Goal: Information Seeking & Learning: Learn about a topic

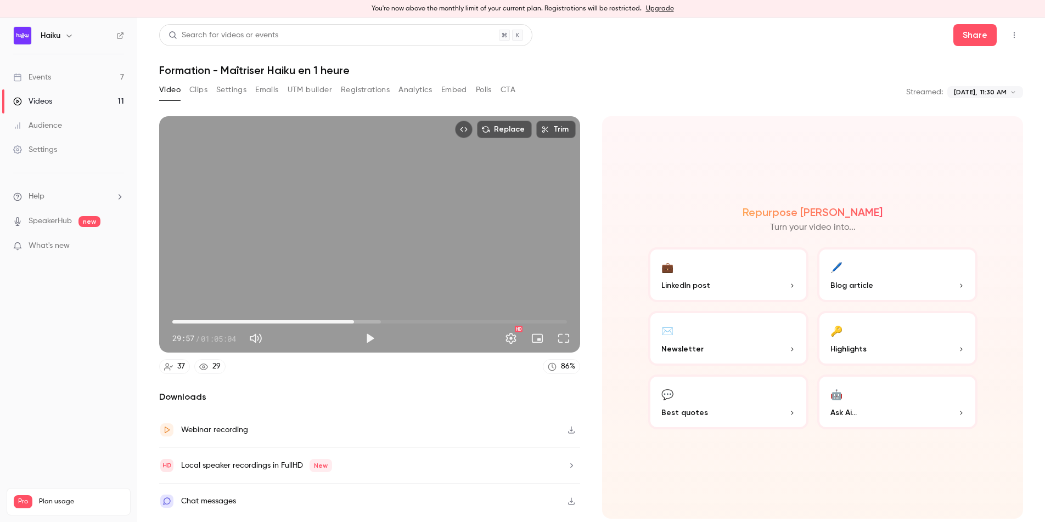
click at [343, 275] on div "Replace Trim 29:57 29:57 / 01:05:04 HD" at bounding box center [369, 234] width 421 height 237
click at [352, 323] on span "30:00" at bounding box center [353, 321] width 3 height 3
click at [371, 341] on button "Pause" at bounding box center [370, 339] width 22 height 22
drag, startPoint x: 416, startPoint y: 332, endPoint x: 381, endPoint y: 331, distance: 35.1
click at [415, 332] on div "HD" at bounding box center [478, 339] width 194 height 18
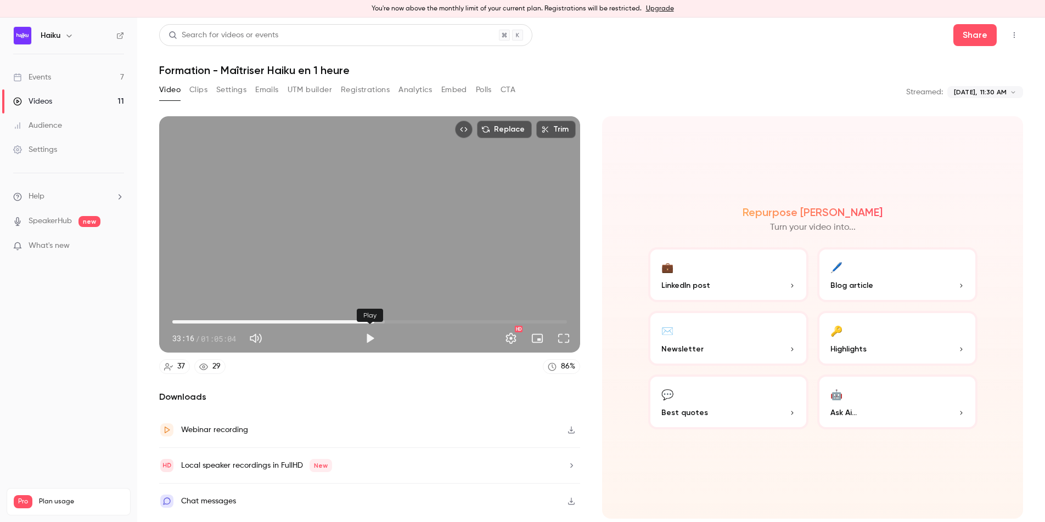
click at [378, 338] on button "Play" at bounding box center [370, 339] width 22 height 22
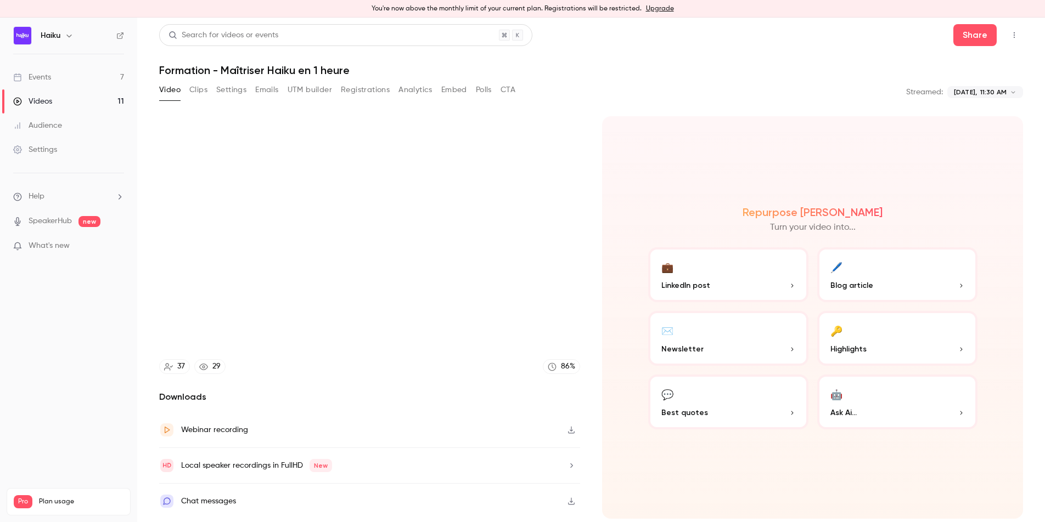
type input "******"
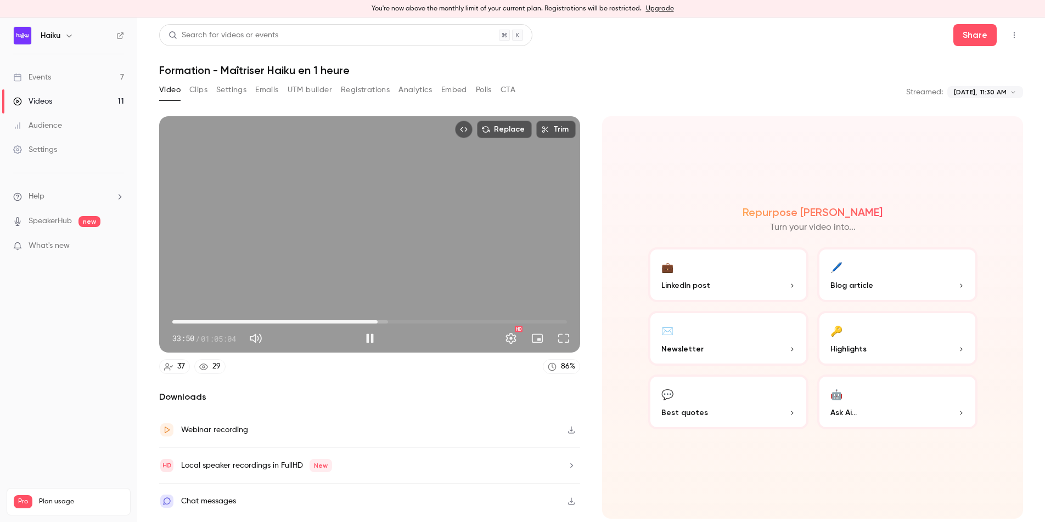
click at [283, 266] on div "Replace Trim 33:50 33:50 / 01:05:04 HD" at bounding box center [369, 234] width 421 height 237
click at [367, 334] on button "Play" at bounding box center [370, 339] width 22 height 22
click at [350, 249] on div "Replace Trim 38:48 38:48 / 01:05:04 HD" at bounding box center [369, 234] width 421 height 237
click at [350, 247] on div "Replace Trim 38:49 38:49 / 01:05:04 HD" at bounding box center [369, 234] width 421 height 237
click at [365, 340] on button "Pause" at bounding box center [370, 339] width 22 height 22
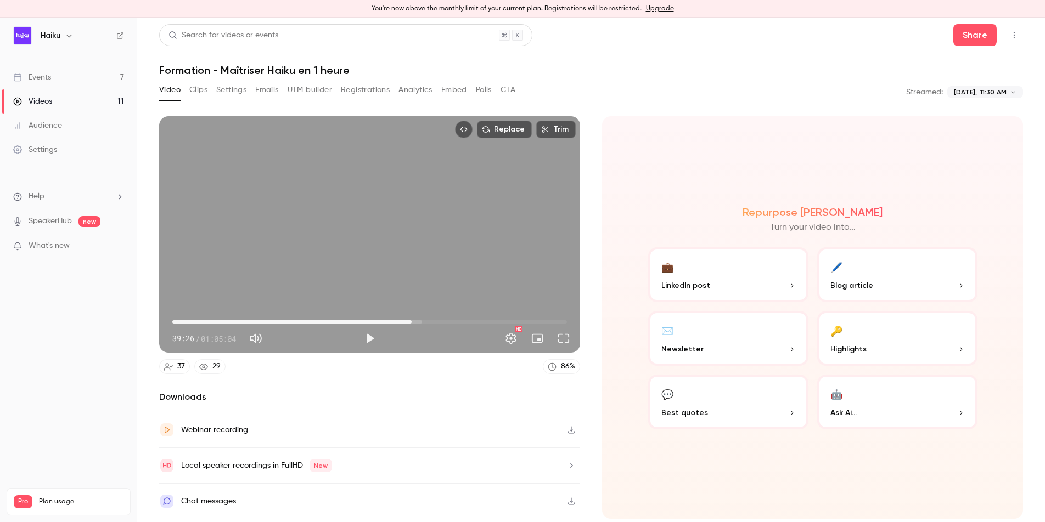
click at [369, 289] on div "Replace Trim 39:26 39:26 / 01:05:04 HD" at bounding box center [369, 234] width 421 height 237
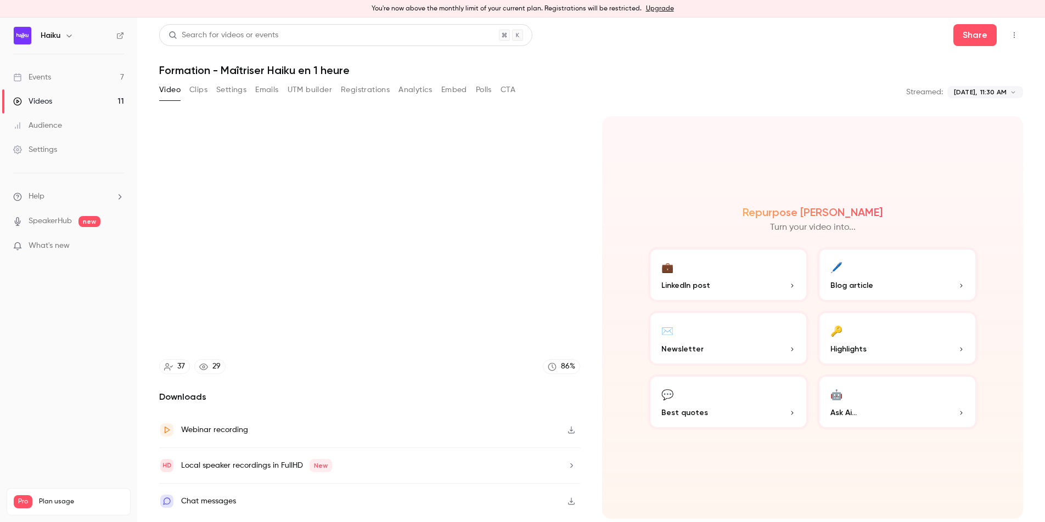
click at [627, 182] on div "Repurpose Ai Turn your video into... 💼 LinkedIn post 🖊️ Blog article ✉️ Newslet…" at bounding box center [812, 317] width 421 height 403
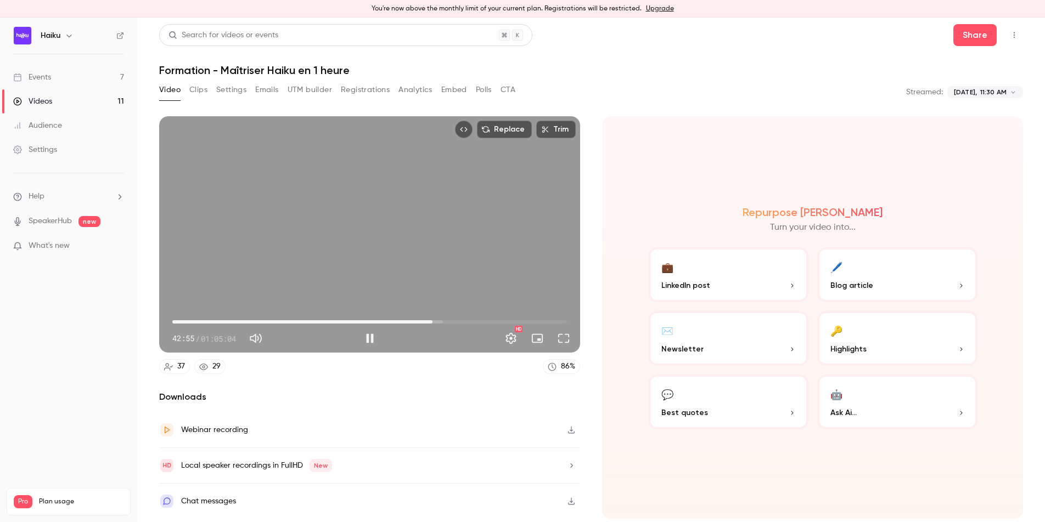
click at [361, 211] on div "Replace Trim 42:55 42:55 / 01:05:04 HD" at bounding box center [369, 234] width 421 height 237
click at [328, 260] on div "Replace Trim 42:55 42:55 / 01:05:04 HD" at bounding box center [369, 234] width 421 height 237
click at [432, 322] on span "43:05" at bounding box center [433, 321] width 3 height 3
click at [429, 321] on span "42:21" at bounding box center [428, 321] width 3 height 3
click at [424, 320] on span "41:27" at bounding box center [423, 321] width 3 height 3
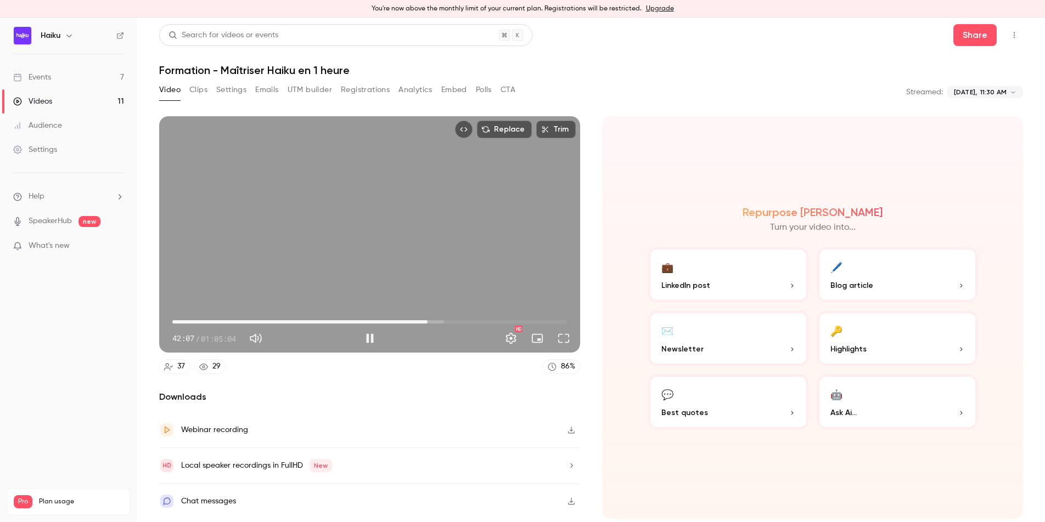
click at [365, 271] on div "Replace Trim 42:07 42:07 / 01:05:04 HD" at bounding box center [369, 234] width 421 height 237
click at [317, 269] on div "Replace Trim 42:07 42:07 / 01:05:04 HD" at bounding box center [369, 234] width 421 height 237
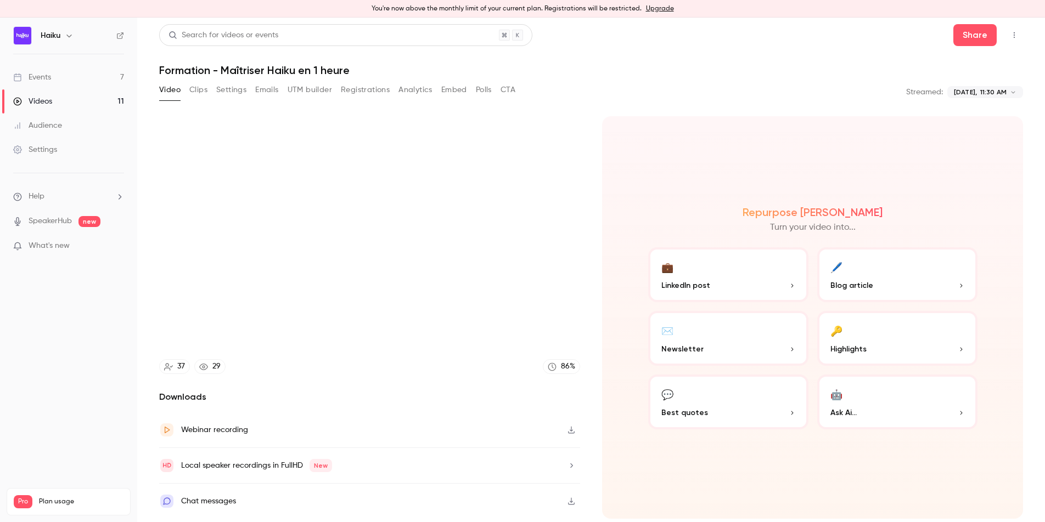
click at [368, 266] on video at bounding box center [369, 234] width 421 height 237
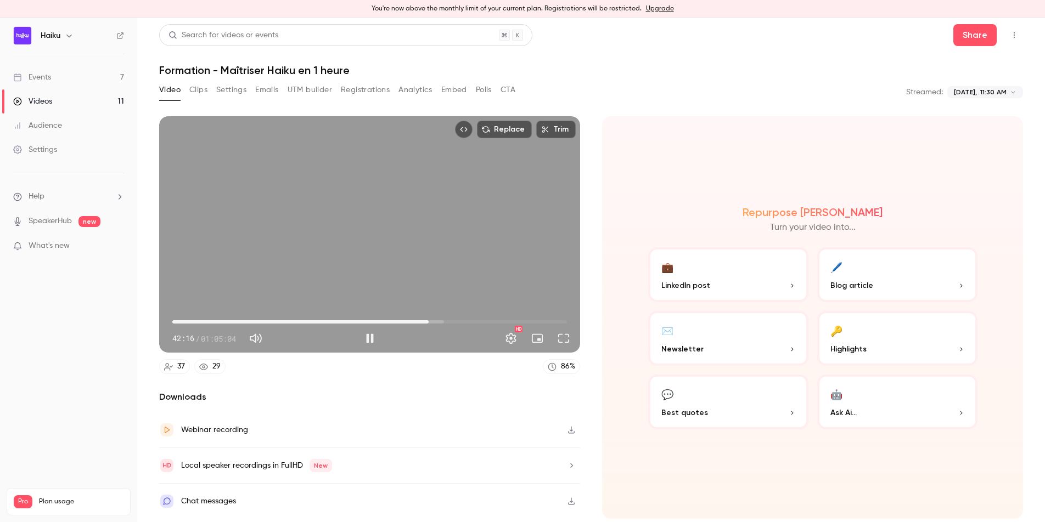
click at [327, 238] on div "Replace Trim 42:16 42:16 / 01:05:04 HD" at bounding box center [369, 234] width 421 height 237
click at [373, 237] on div "Replace Trim 42:17 42:17 / 01:05:04 HD" at bounding box center [369, 234] width 421 height 237
click at [350, 250] on div "Replace Trim 44:45 44:45 / 01:05:04 HD" at bounding box center [369, 234] width 421 height 237
click at [441, 322] on span "44:20" at bounding box center [441, 321] width 3 height 3
click at [404, 290] on div "Replace Trim 44:20 44:20 / 01:05:04 HD" at bounding box center [369, 234] width 421 height 237
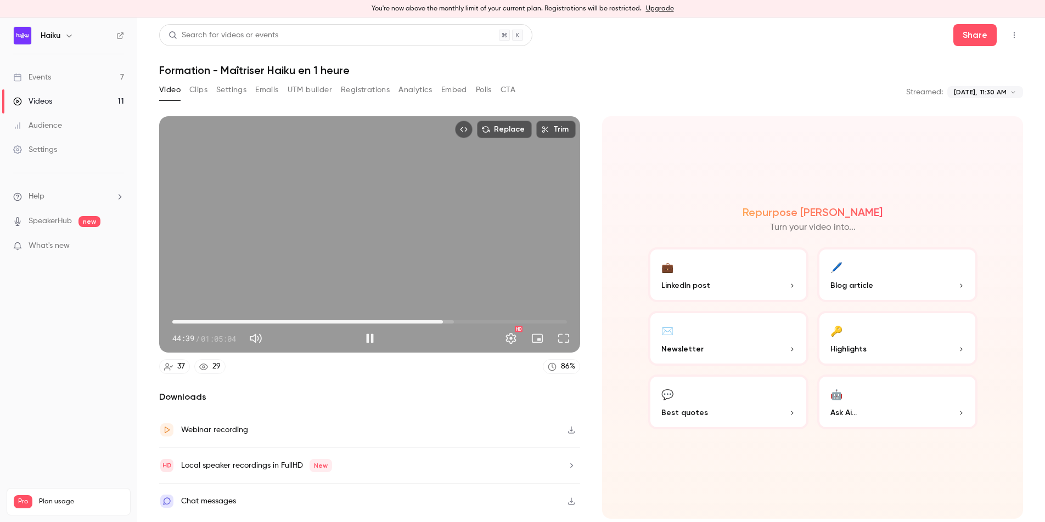
click at [353, 272] on div "Replace Trim 44:39 44:39 / 01:05:04 HD" at bounding box center [369, 234] width 421 height 237
drag, startPoint x: 308, startPoint y: 39, endPoint x: 379, endPoint y: 135, distance: 119.3
click at [310, 52] on header "Search for videos or events Share Formation - Maîtriser Haiku en 1 heure" at bounding box center [591, 50] width 864 height 53
click at [726, 37] on div "Search for videos or events Share" at bounding box center [591, 35] width 864 height 22
click at [346, 206] on div "Replace Trim 44:40 44:40 / 01:05:04 HD" at bounding box center [369, 234] width 421 height 237
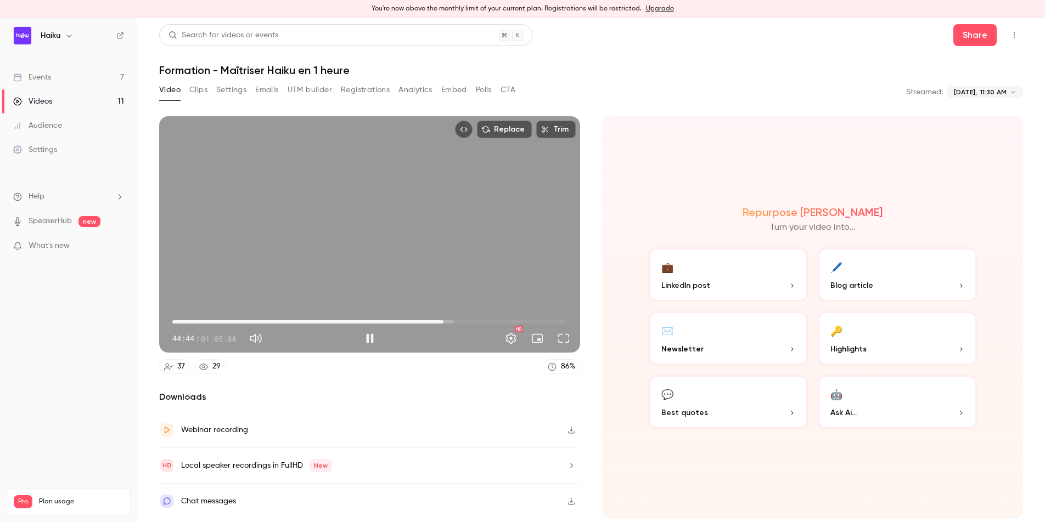
click at [333, 184] on div "Replace Trim 44:44 44:44 / 01:05:04 HD" at bounding box center [369, 234] width 421 height 237
click at [359, 209] on div "Replace Trim 44:45 44:45 / 01:05:04 HD" at bounding box center [369, 234] width 421 height 237
click at [373, 220] on div "Replace Trim 44:52 44:52 / 01:05:04 HD" at bounding box center [369, 234] width 421 height 237
click at [466, 261] on div "Replace Trim 44:52 44:52 / 01:05:04 HD" at bounding box center [369, 234] width 421 height 237
click at [367, 337] on button "Pause" at bounding box center [370, 339] width 22 height 22
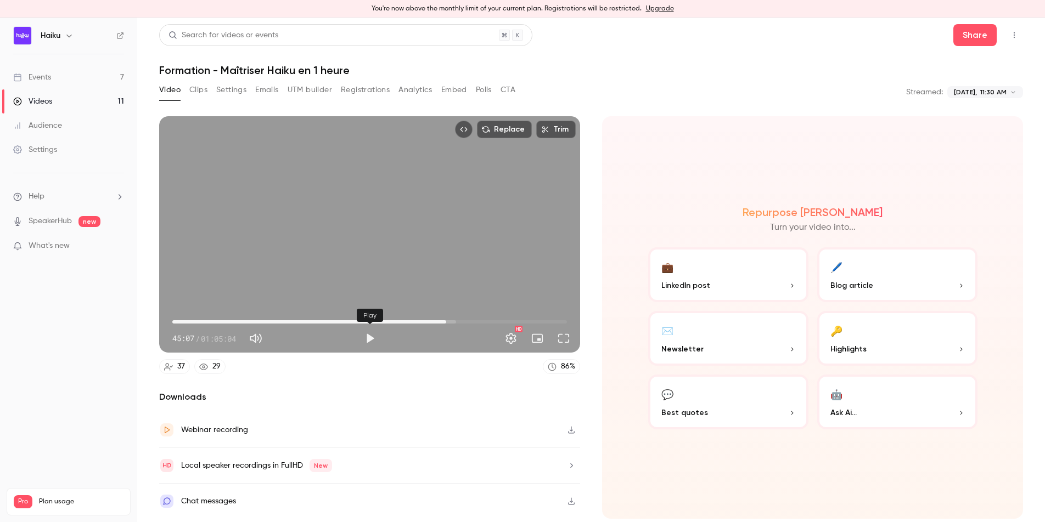
click at [367, 337] on button "Play" at bounding box center [370, 339] width 22 height 22
click at [369, 339] on button "Pause" at bounding box center [370, 339] width 22 height 22
click at [294, 240] on div "Replace Trim 45:57 45:57 / 01:05:04 HD" at bounding box center [369, 234] width 421 height 237
click at [372, 342] on button "Pause" at bounding box center [370, 339] width 22 height 22
click at [791, 58] on header "Search for videos or events Share Formation - Maîtriser Haiku en 1 heure" at bounding box center [591, 50] width 864 height 53
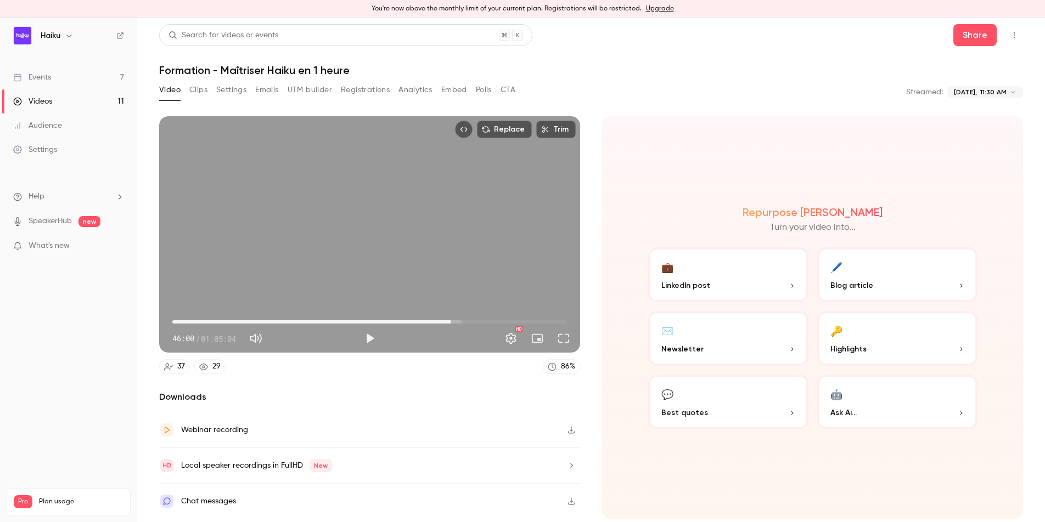
click at [349, 298] on div "Replace Trim 46:00 46:00 / 01:05:04 HD" at bounding box center [369, 234] width 421 height 237
click at [367, 341] on button "Pause" at bounding box center [370, 339] width 22 height 22
click at [403, 275] on div "Replace Trim 48:22 48:22 / 01:05:04 HD" at bounding box center [369, 234] width 421 height 237
click at [375, 243] on div "Replace Trim 50:17 50:17 / 01:05:04 HD" at bounding box center [369, 234] width 421 height 237
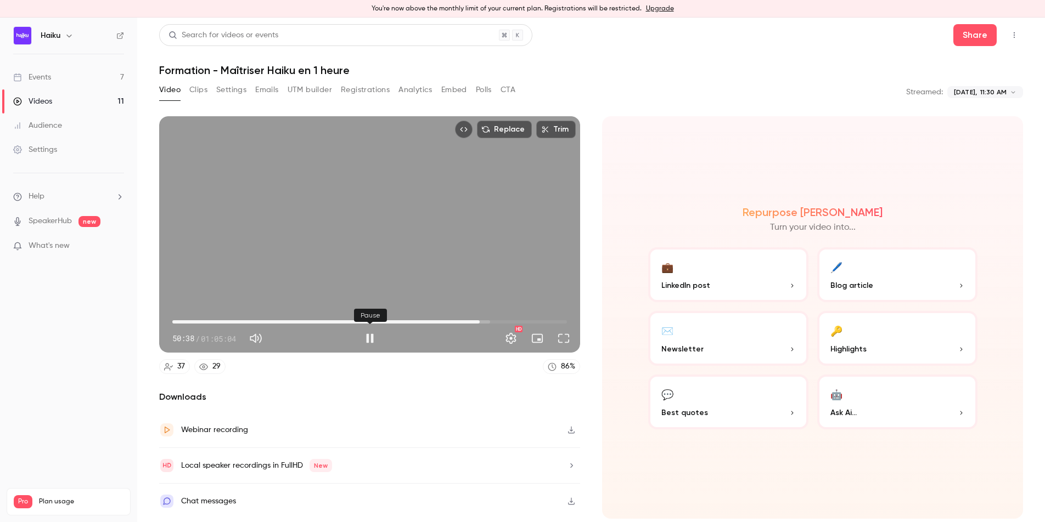
click at [369, 340] on button "Pause" at bounding box center [370, 339] width 22 height 22
drag, startPoint x: 543, startPoint y: 2, endPoint x: 592, endPoint y: 64, distance: 79.3
click at [559, 18] on div "**********" at bounding box center [522, 270] width 1045 height 505
click at [324, 251] on div "Replace Trim 50:39 50:39 / 01:05:04 HD" at bounding box center [369, 234] width 421 height 237
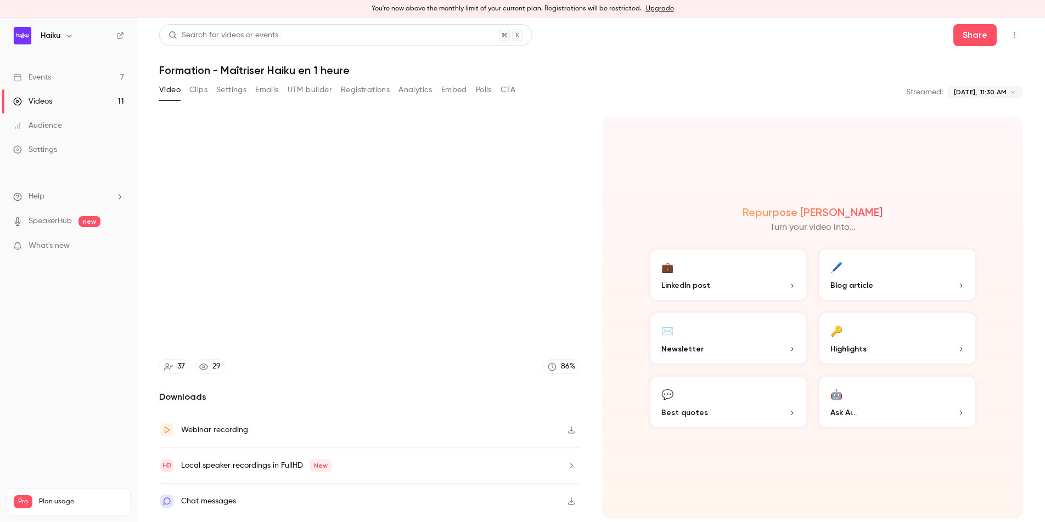
drag, startPoint x: 657, startPoint y: 175, endPoint x: 670, endPoint y: 195, distance: 23.7
click at [657, 178] on div "Repurpose Ai Turn your video into... 💼 LinkedIn post 🖊️ Blog article ✉️ Newslet…" at bounding box center [812, 317] width 421 height 403
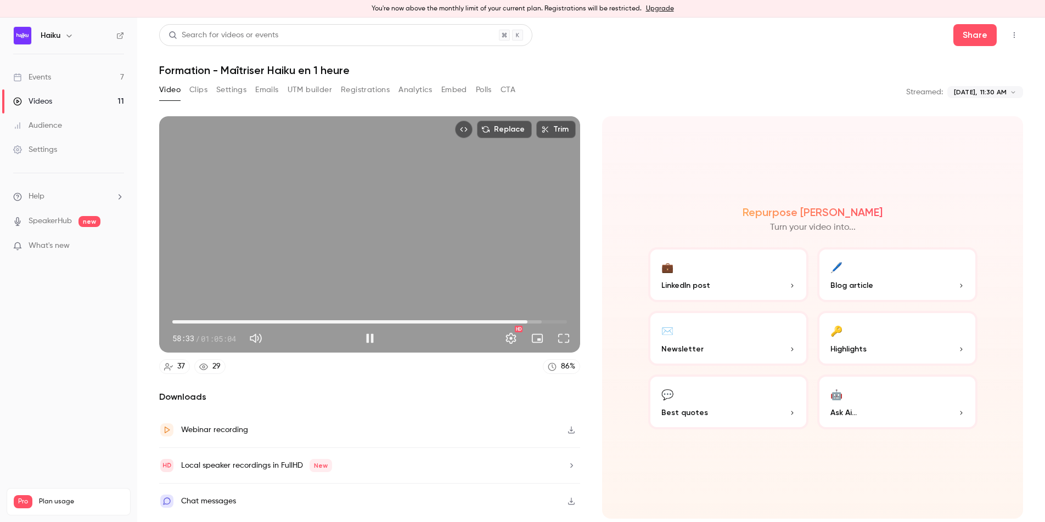
click at [527, 320] on span "58:33" at bounding box center [527, 321] width 3 height 3
click at [308, 242] on div "Replace Trim 58:47 58:47 / 01:05:04 HD" at bounding box center [369, 234] width 421 height 237
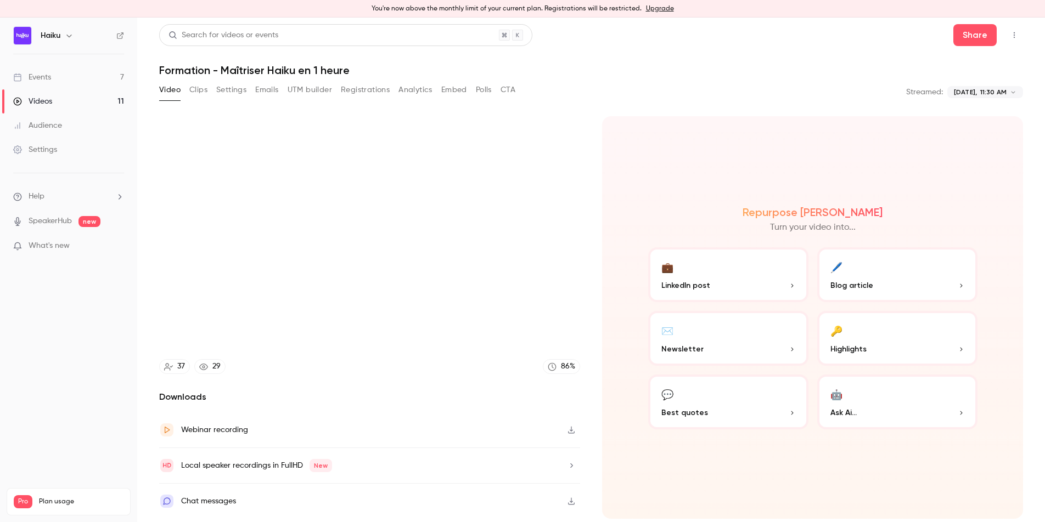
type input "******"
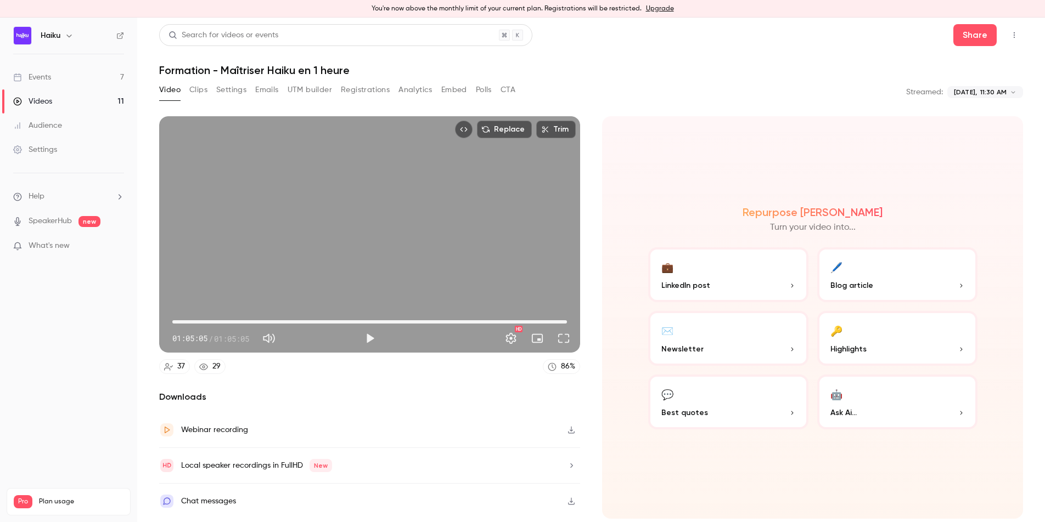
click at [63, 76] on link "Events 7" at bounding box center [68, 77] width 137 height 24
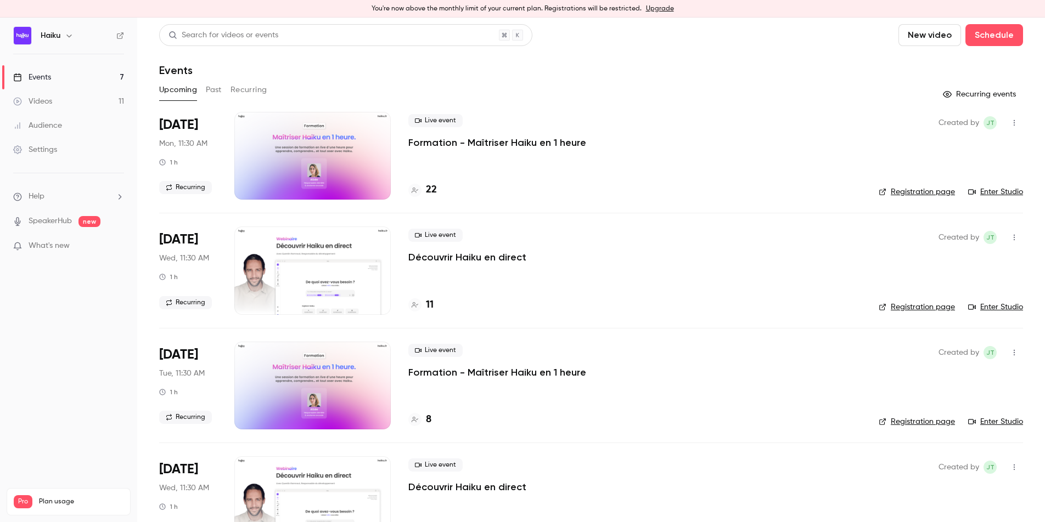
click at [63, 101] on link "Videos 11" at bounding box center [68, 101] width 137 height 24
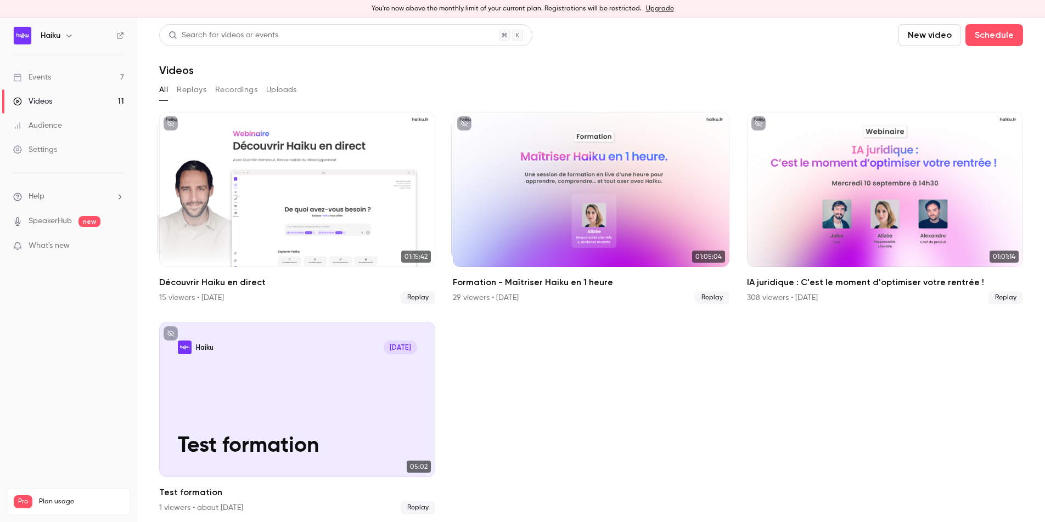
click at [48, 81] on div "Events" at bounding box center [32, 77] width 38 height 11
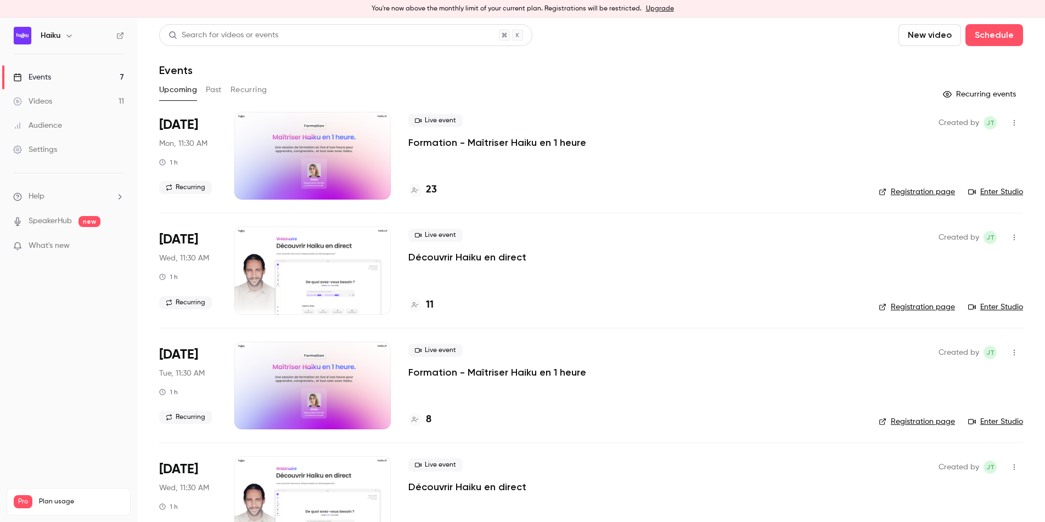
click at [483, 142] on p "Formation - Maîtriser Haiku en 1 heure" at bounding box center [497, 142] width 178 height 13
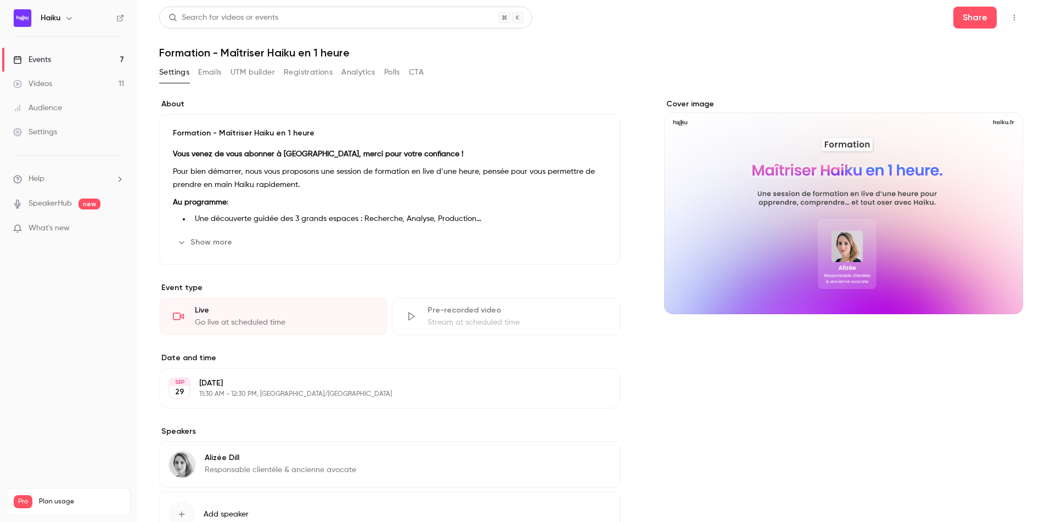
click at [258, 313] on div "Live" at bounding box center [284, 310] width 179 height 11
click at [256, 306] on div "Live" at bounding box center [284, 310] width 179 height 11
click at [213, 74] on button "Emails" at bounding box center [209, 73] width 23 height 18
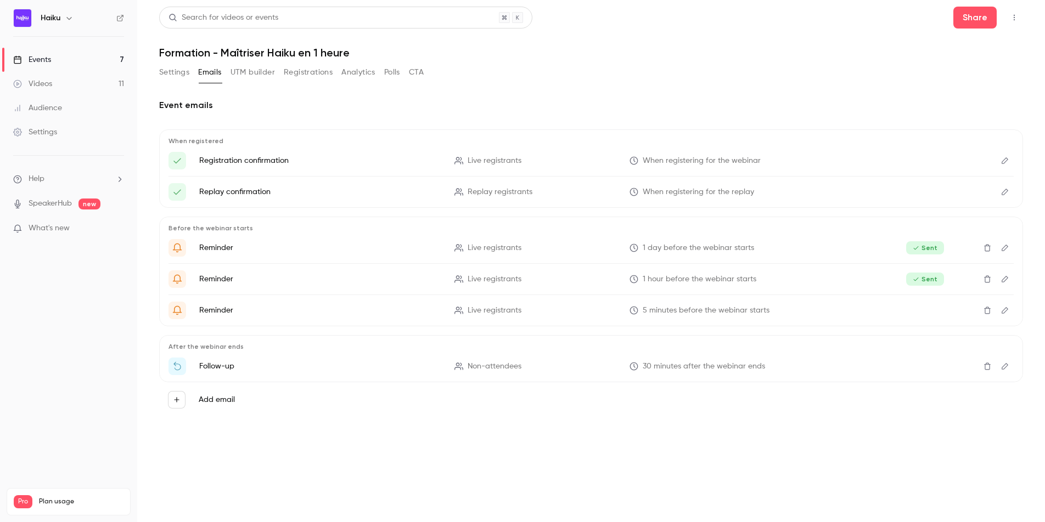
click at [171, 70] on button "Settings" at bounding box center [174, 73] width 30 height 18
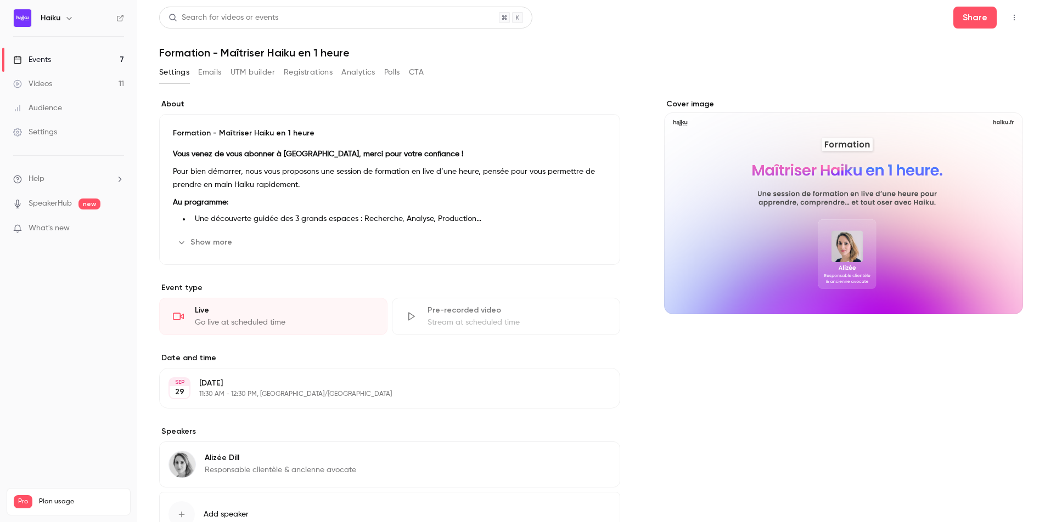
click at [57, 60] on link "Events 7" at bounding box center [68, 60] width 137 height 24
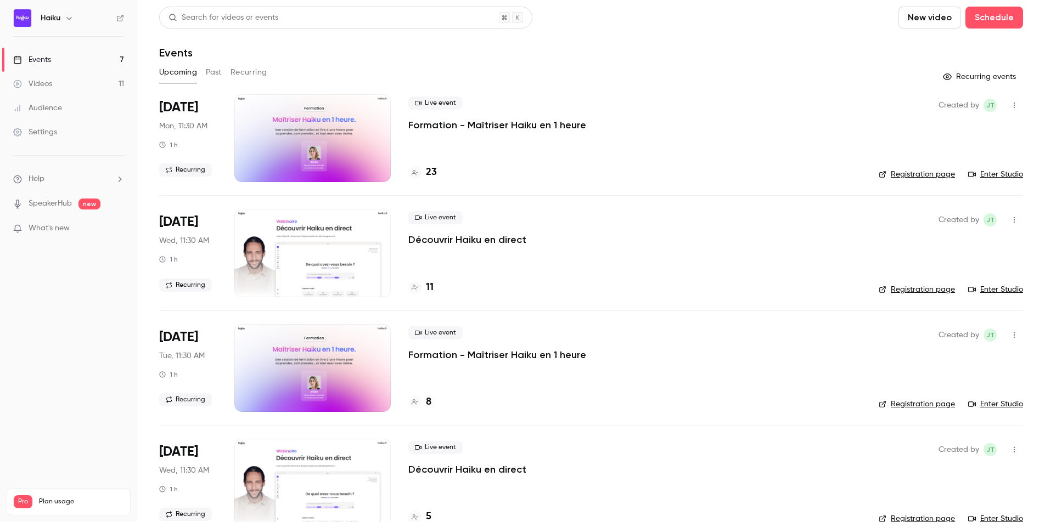
click at [74, 85] on link "Videos 11" at bounding box center [68, 84] width 137 height 24
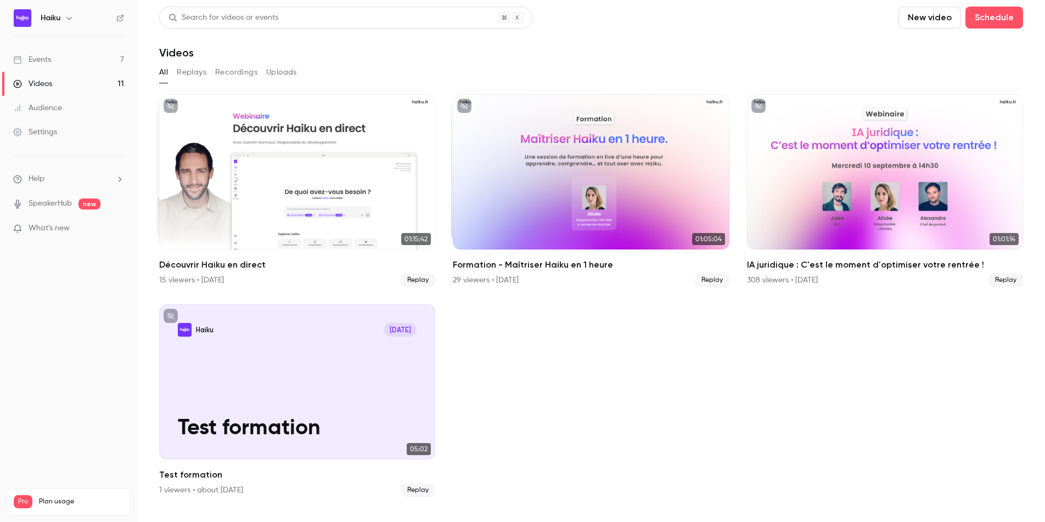
click at [81, 50] on link "Events 7" at bounding box center [68, 60] width 137 height 24
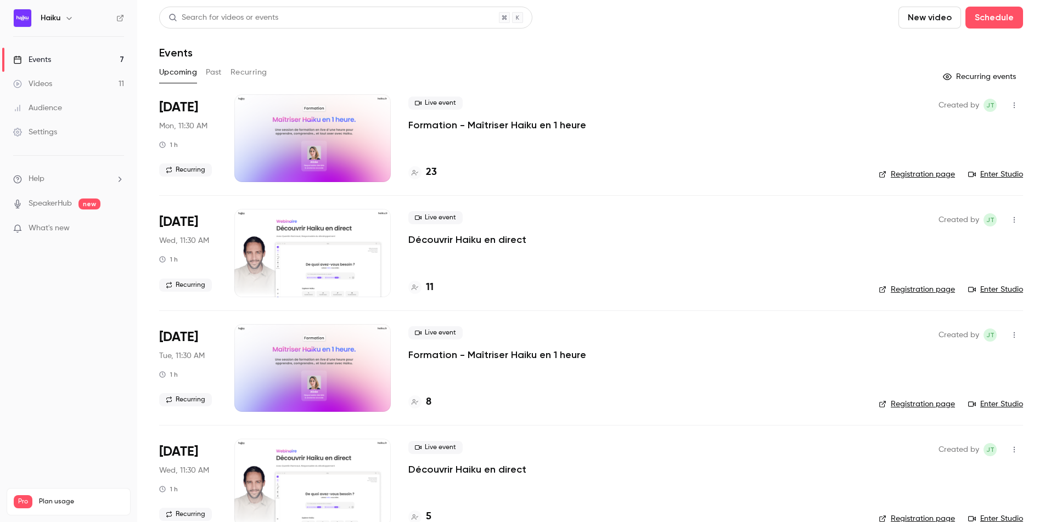
click at [216, 71] on button "Past" at bounding box center [214, 73] width 16 height 18
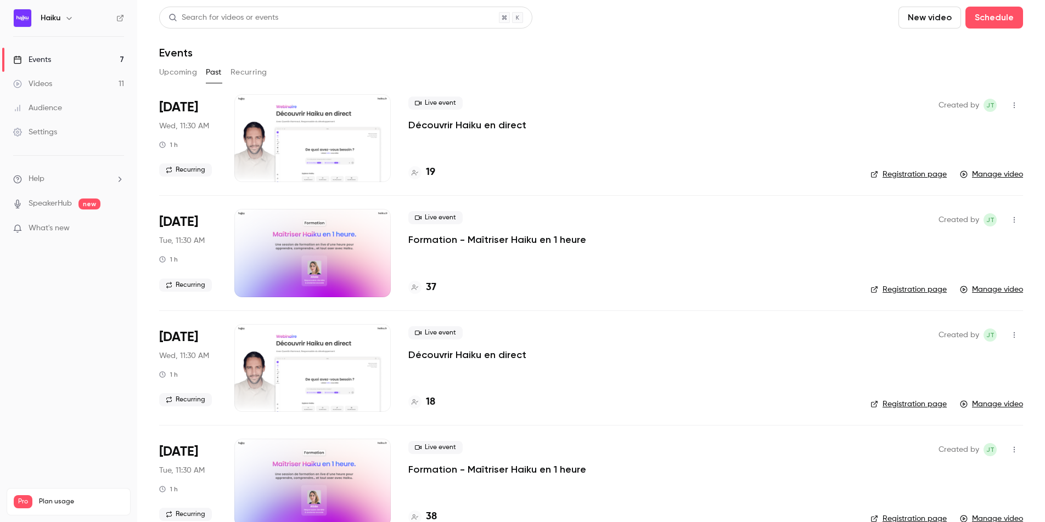
click at [165, 75] on button "Upcoming" at bounding box center [178, 73] width 38 height 18
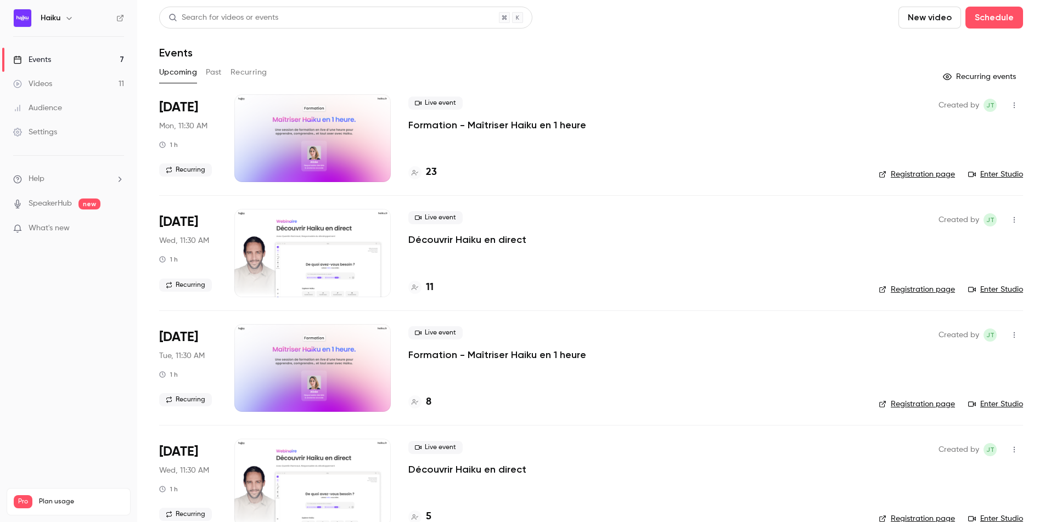
click at [989, 173] on link "Enter Studio" at bounding box center [995, 174] width 55 height 11
